Goal: Use online tool/utility: Utilize a website feature to perform a specific function

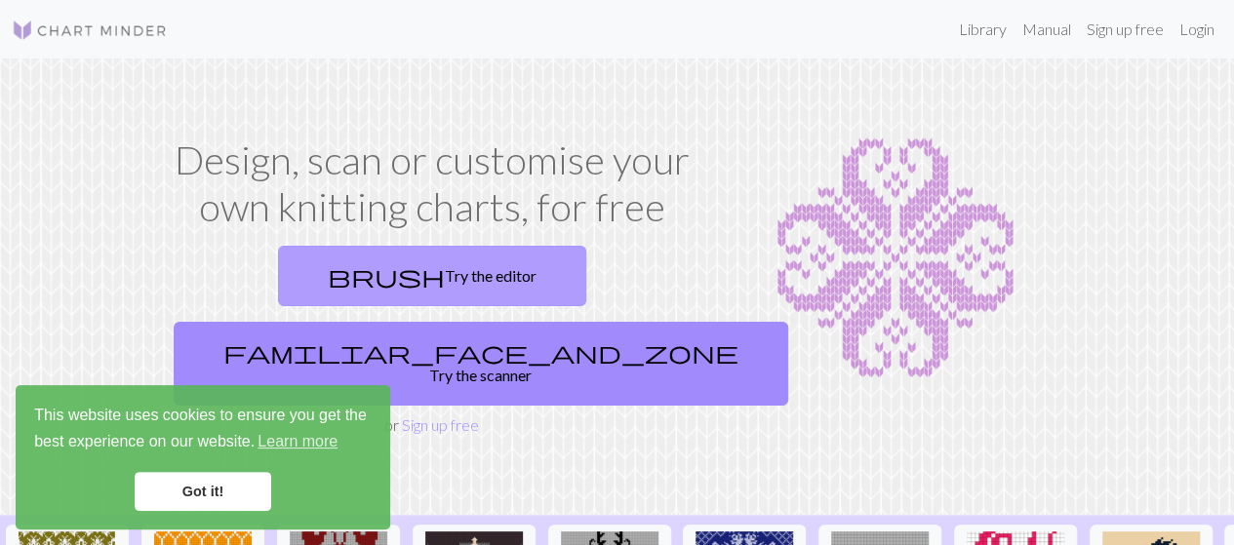
click at [347, 257] on link "brush Try the editor" at bounding box center [432, 276] width 308 height 60
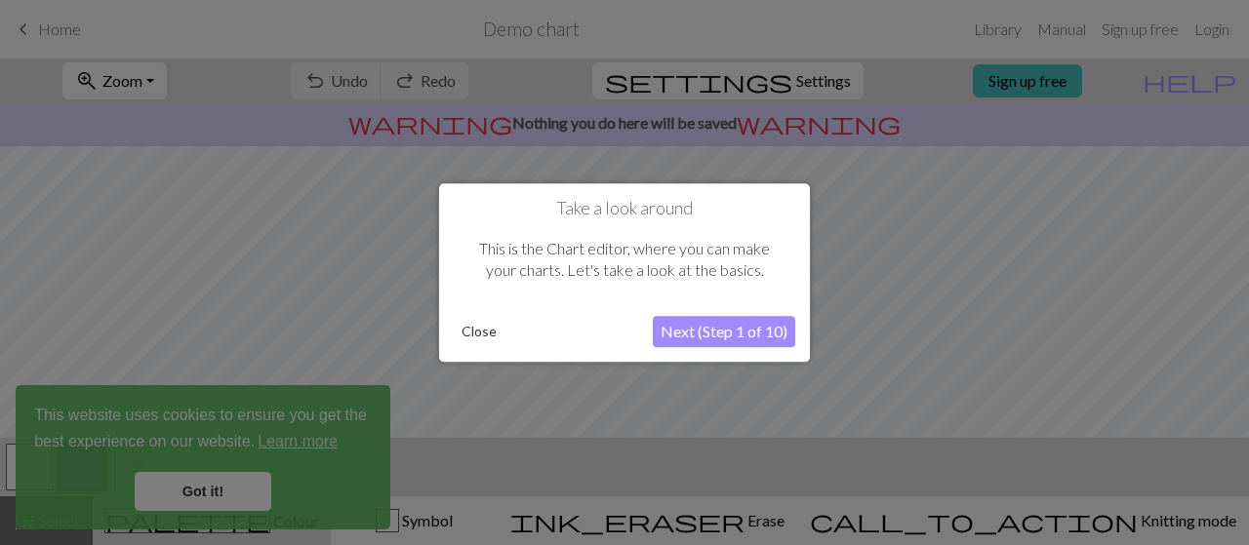
click at [491, 331] on button "Close" at bounding box center [479, 331] width 51 height 29
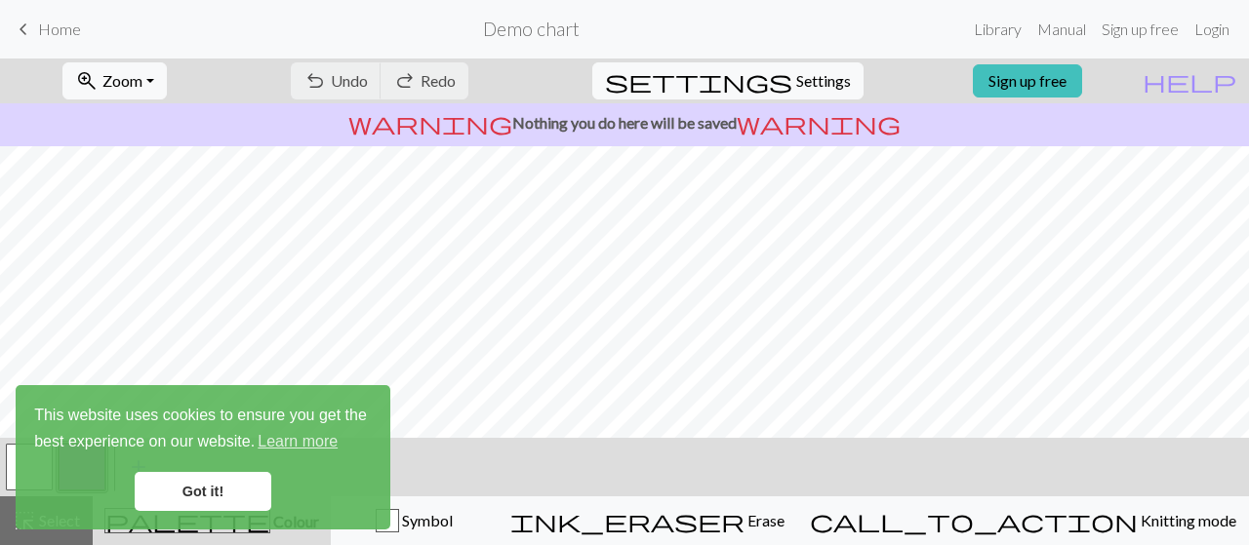
click at [219, 493] on link "Got it!" at bounding box center [203, 491] width 137 height 39
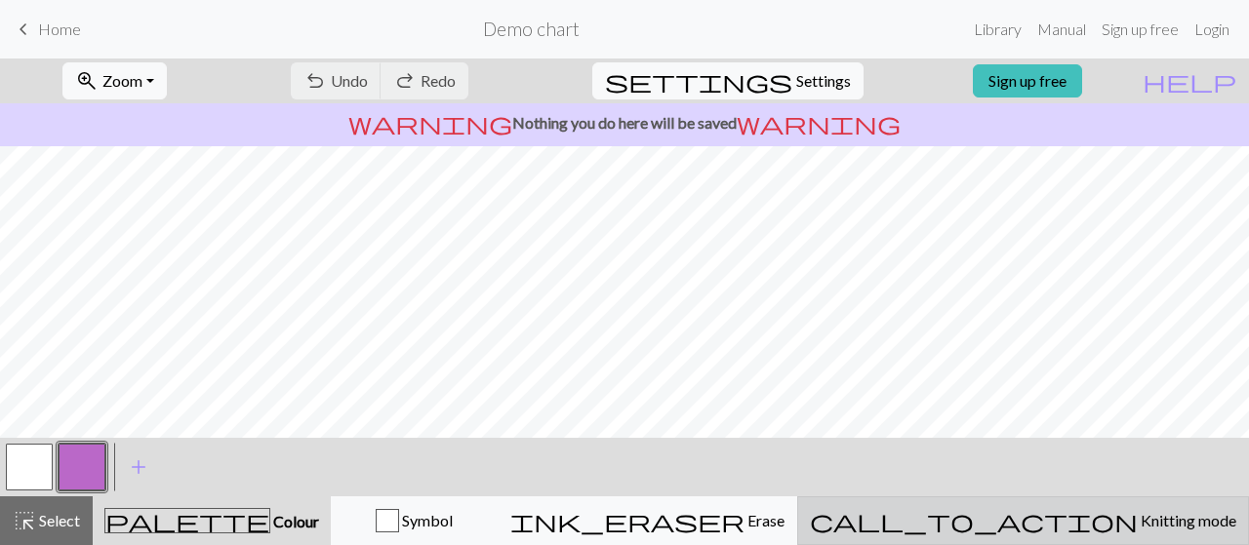
click at [1029, 502] on button "call_to_action Knitting mode Knitting mode" at bounding box center [1023, 521] width 452 height 49
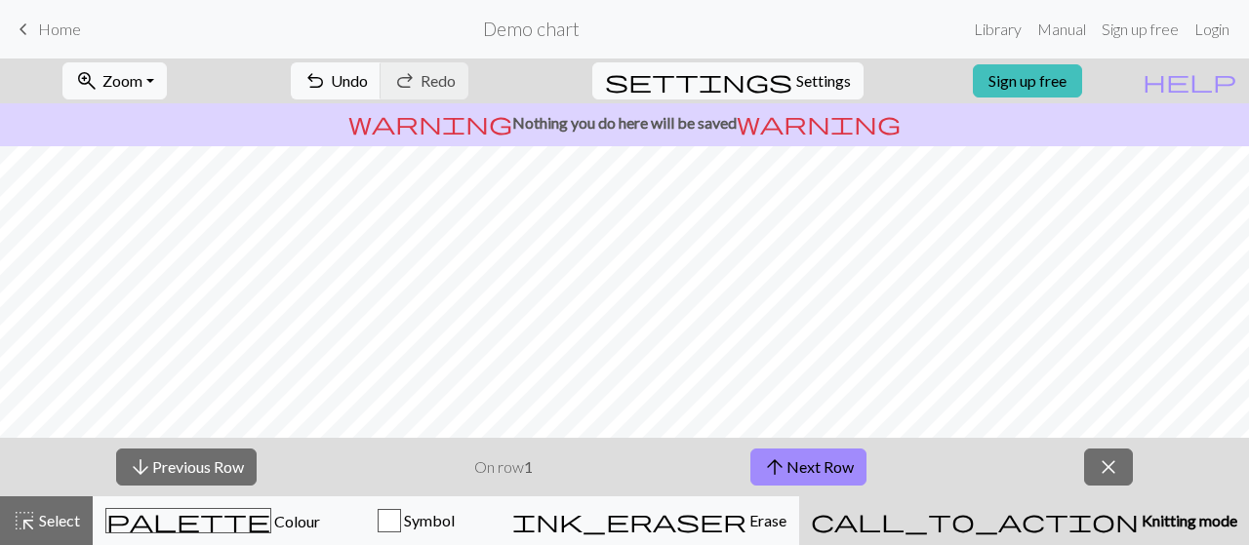
click at [1032, 505] on button "call_to_action Knitting mode Knitting mode" at bounding box center [1024, 521] width 450 height 49
click at [809, 463] on button "arrow_upward Next Row" at bounding box center [808, 467] width 116 height 37
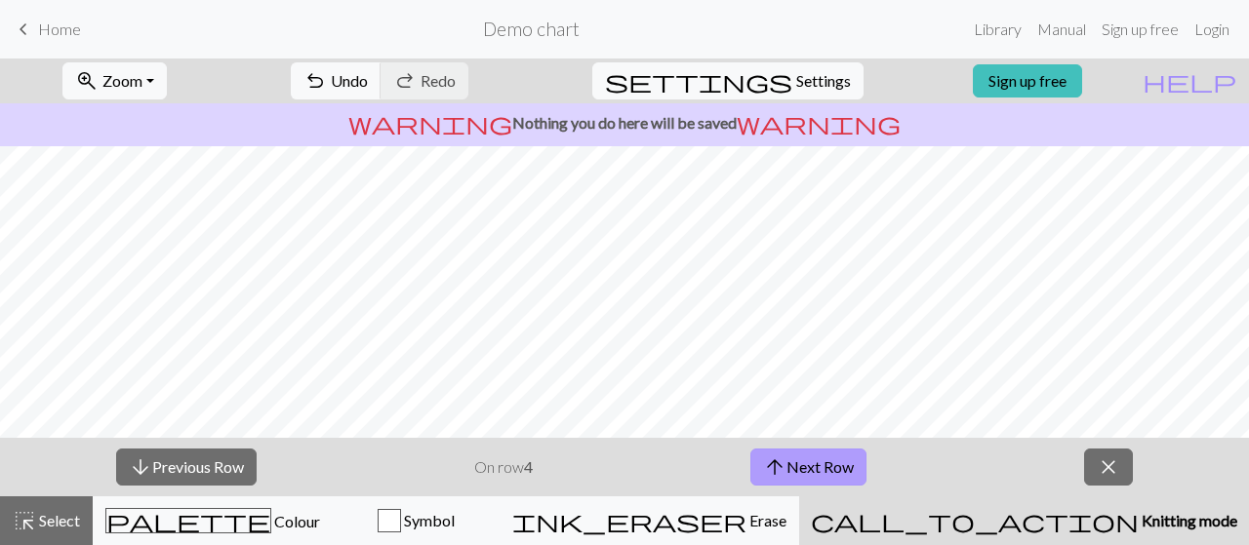
click at [809, 463] on button "arrow_upward Next Row" at bounding box center [808, 467] width 116 height 37
click at [806, 457] on button "arrow_upward Next Row" at bounding box center [808, 467] width 116 height 37
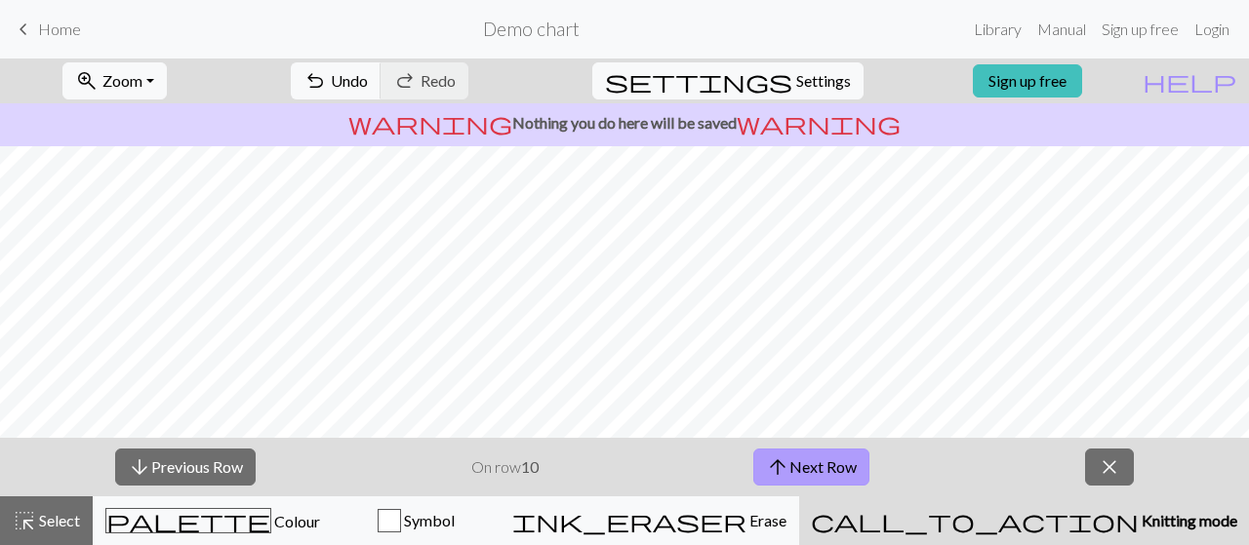
click at [806, 457] on button "arrow_upward Next Row" at bounding box center [811, 467] width 116 height 37
click at [1121, 461] on span "close" at bounding box center [1108, 467] width 23 height 27
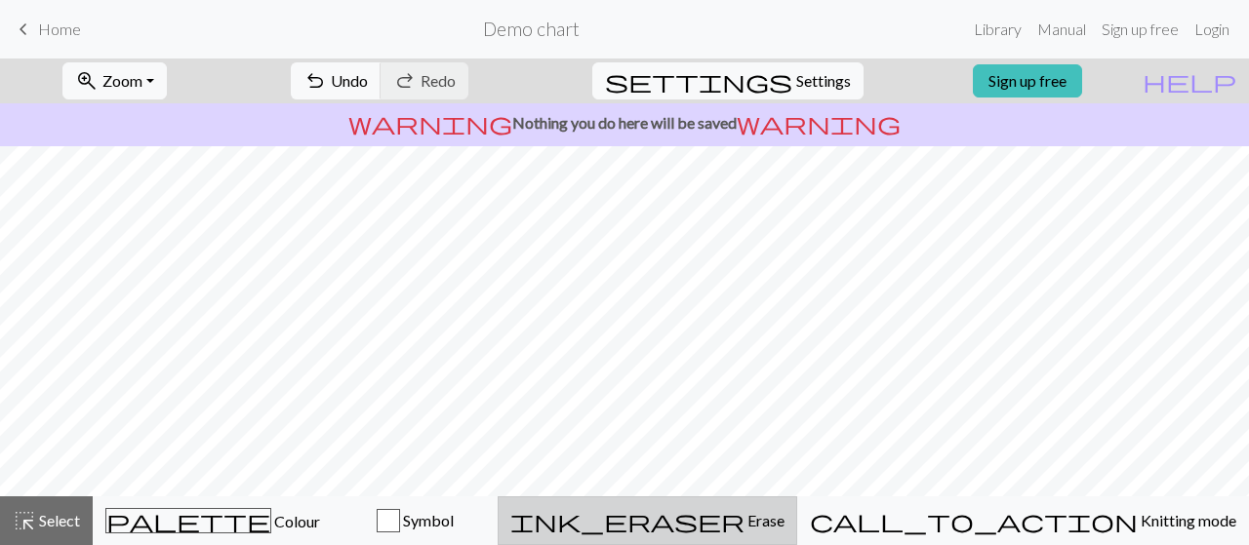
click at [744, 516] on span "ink_eraser" at bounding box center [627, 520] width 234 height 27
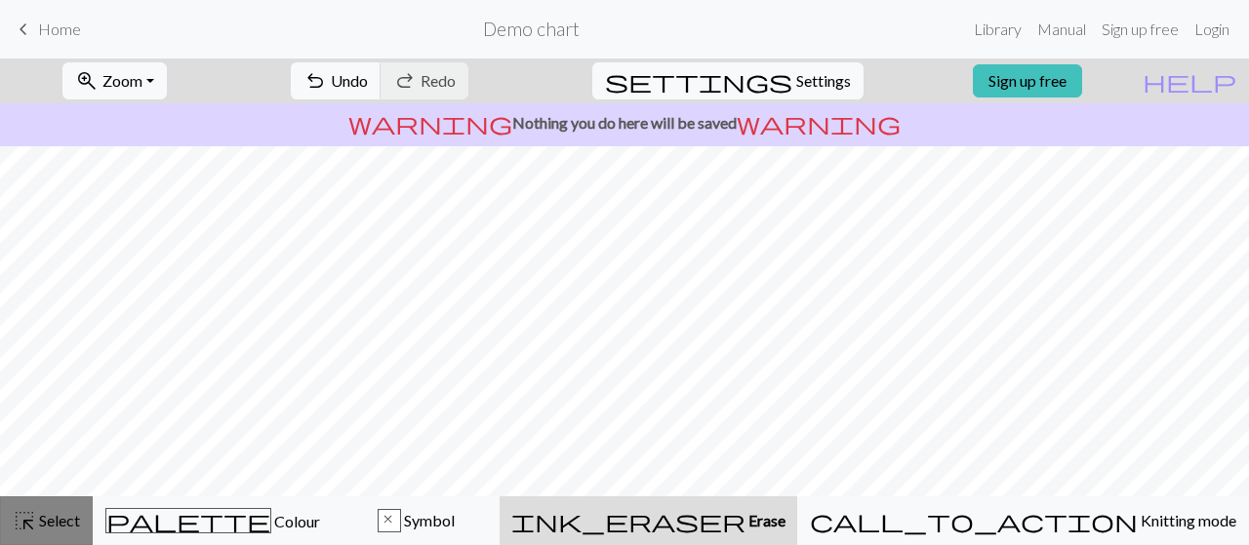
click at [82, 527] on button "highlight_alt Select Select" at bounding box center [46, 521] width 93 height 49
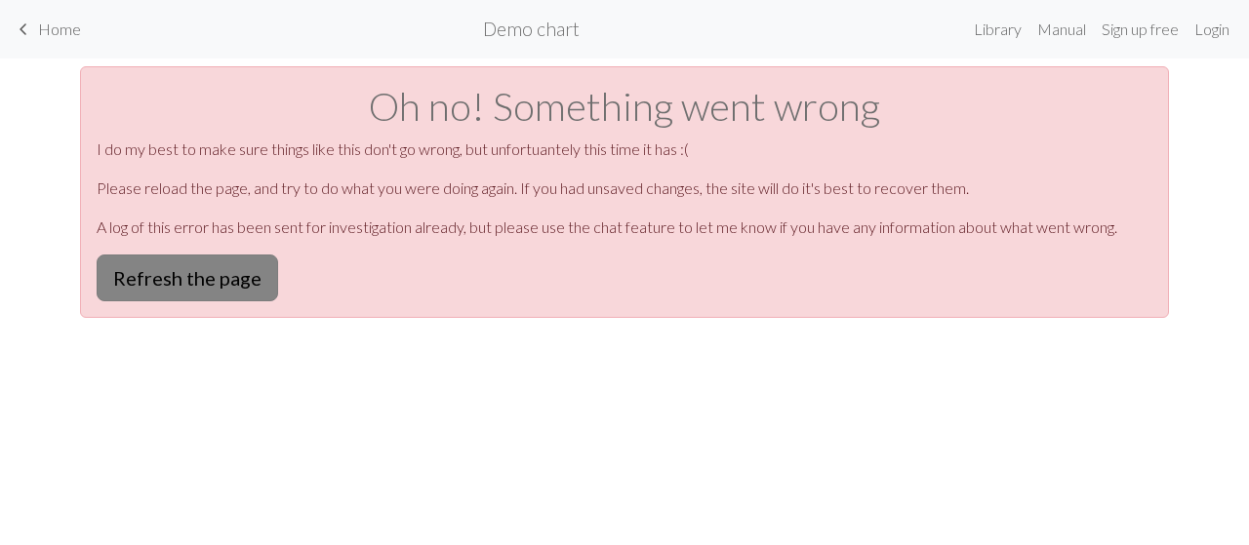
click at [248, 288] on button "Refresh the page" at bounding box center [187, 278] width 181 height 47
